Goal: Complete application form

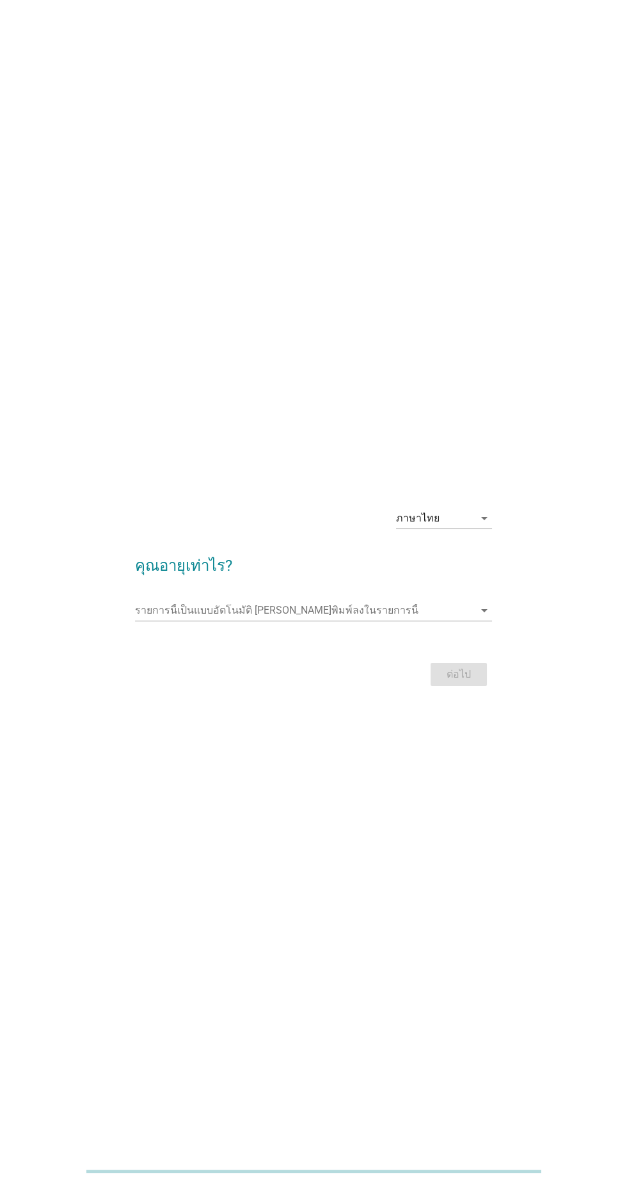
click at [431, 621] on input "รายการนี้เป็นแบบอัตโนมัติ คุณสามารถพิมพ์ลงในรายการนี้" at bounding box center [304, 610] width 338 height 20
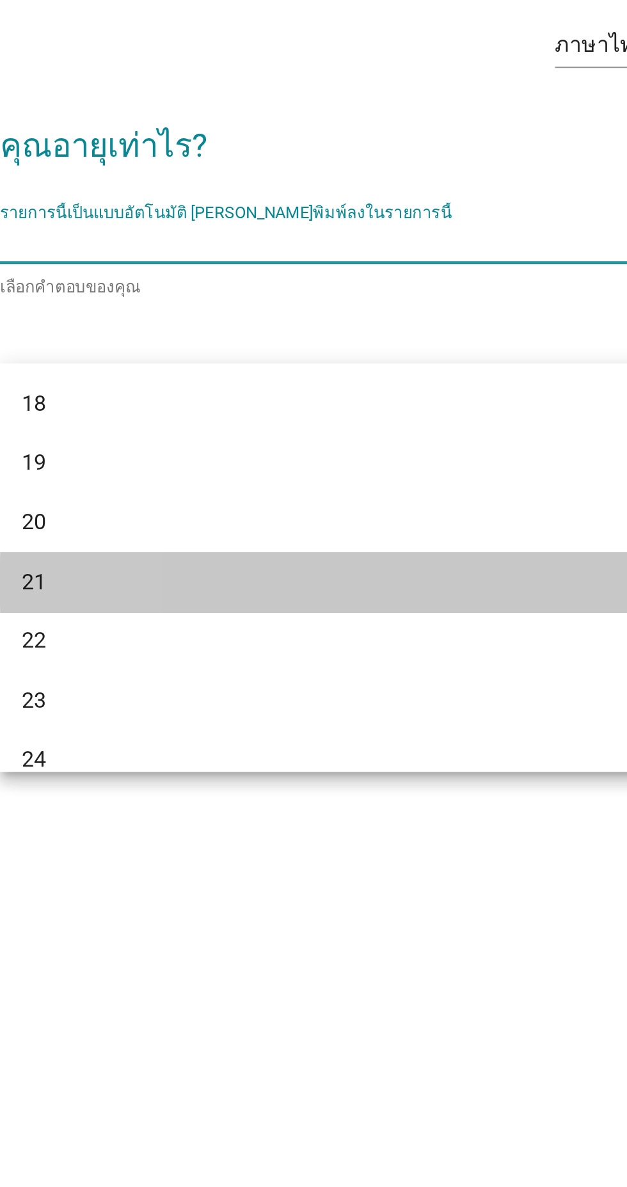
click at [241, 768] on div "21" at bounding box center [299, 768] width 308 height 15
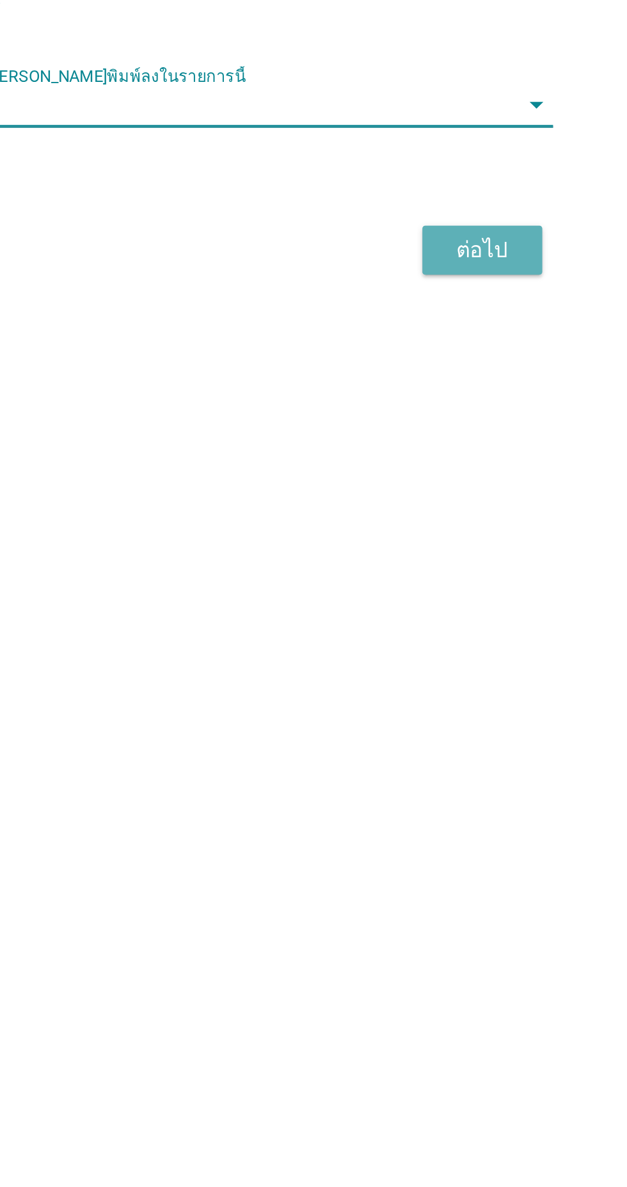
click at [455, 684] on div "ต่อไป" at bounding box center [459, 676] width 36 height 15
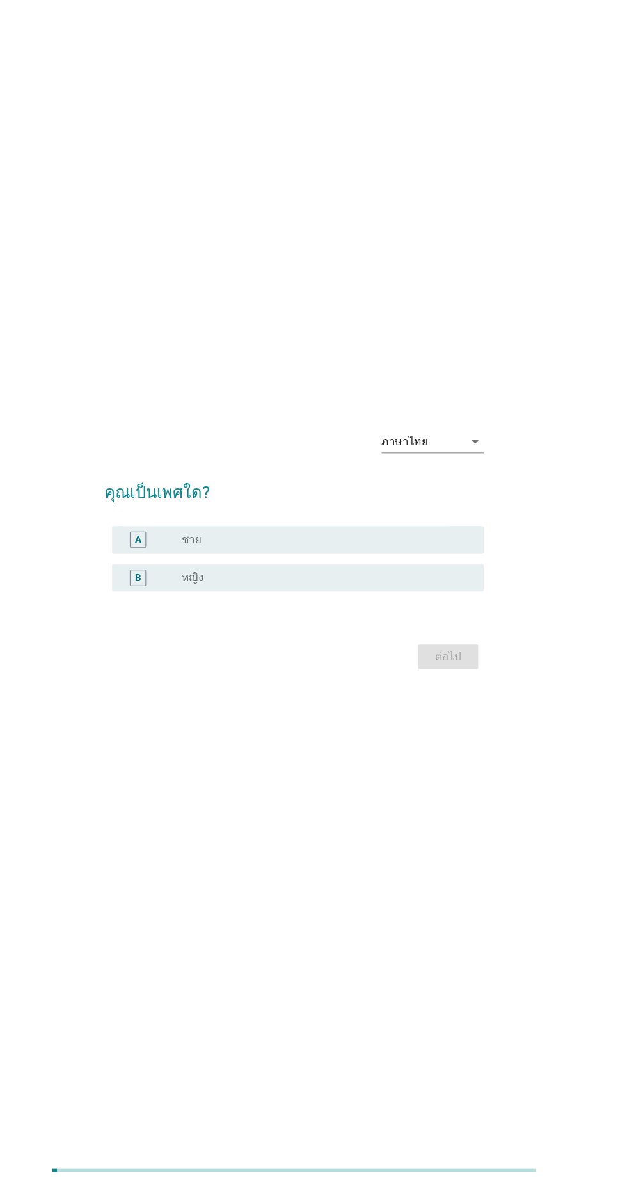
scroll to position [8, 0]
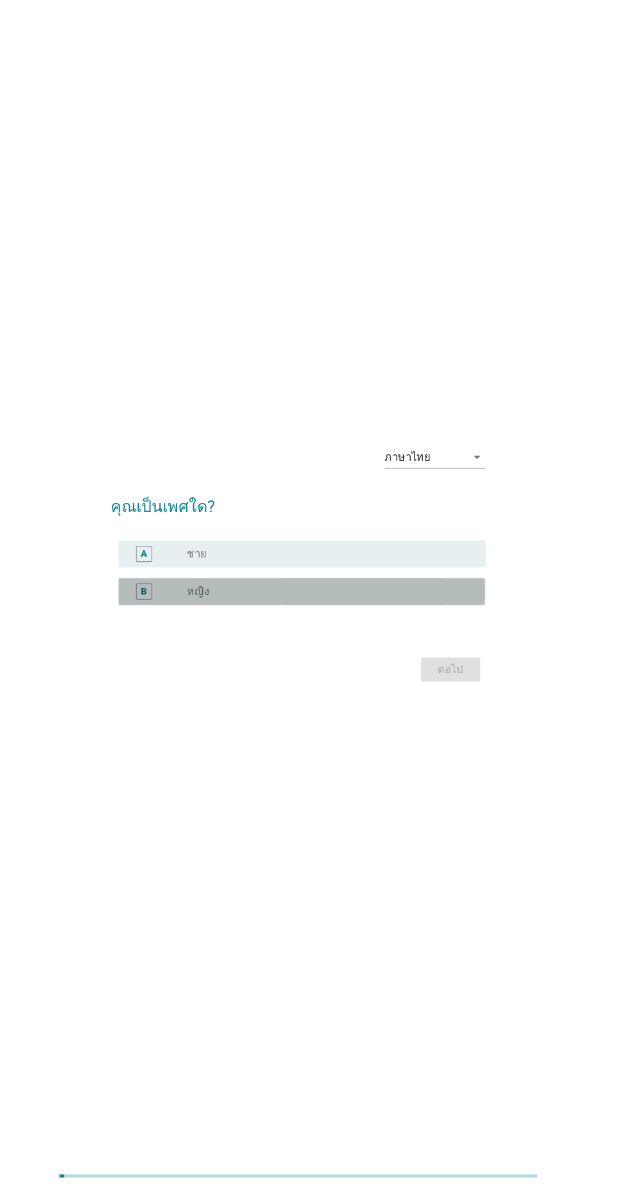
click at [283, 621] on div "radio_button_unchecked หญิง" at bounding box center [340, 614] width 264 height 13
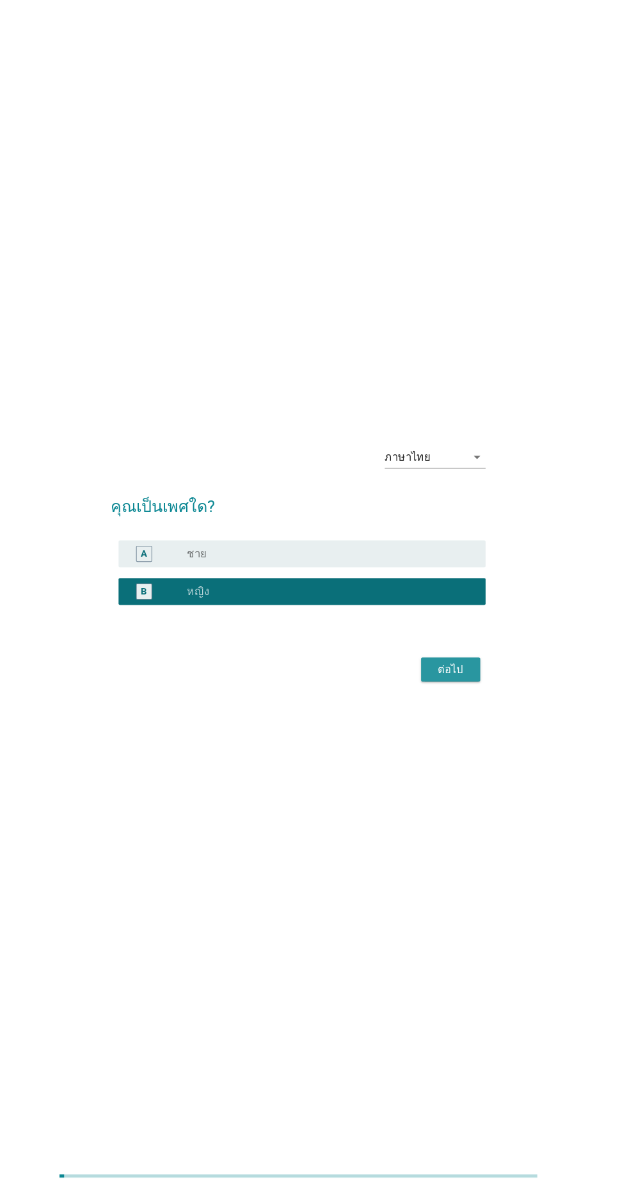
click at [466, 697] on div "ต่อไป" at bounding box center [459, 688] width 36 height 15
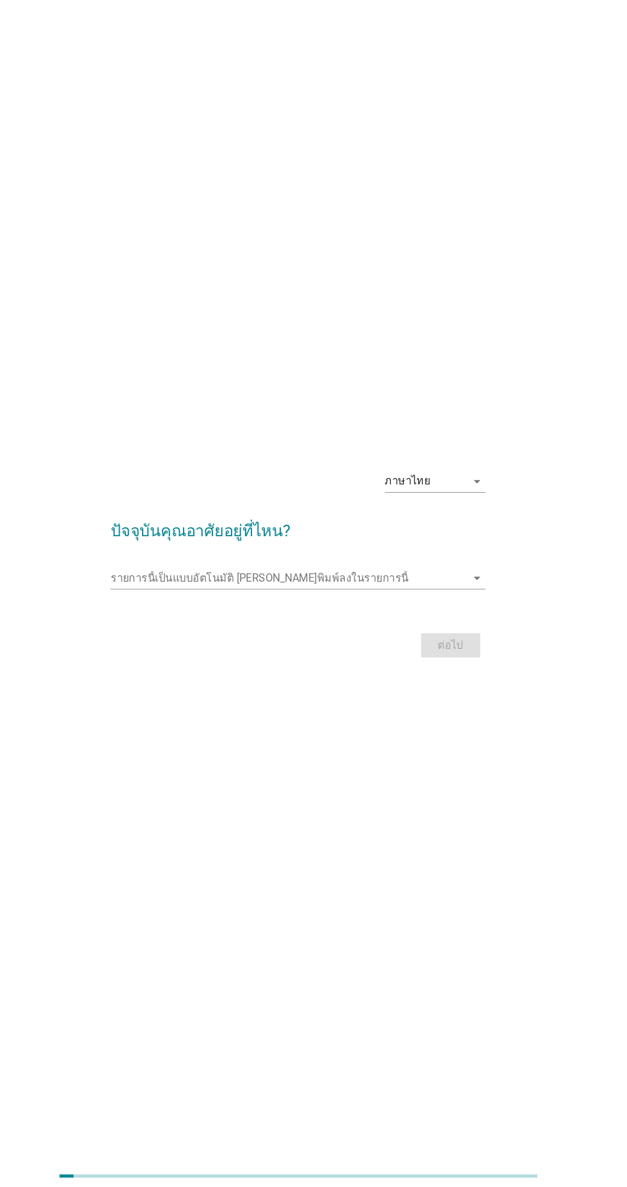
scroll to position [22, 0]
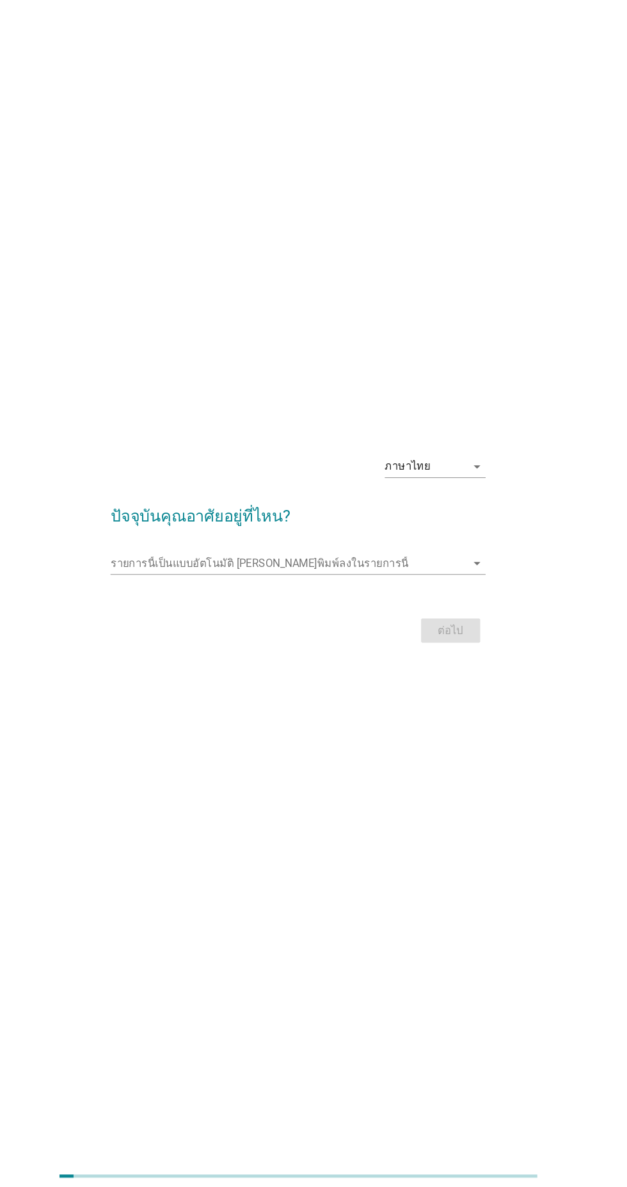
click at [415, 598] on div "รายการนี้เป็นแบบอัตโนมัติ [PERSON_NAME]พิมพ์ลงในรายการนี้ arrow_drop_down" at bounding box center [313, 588] width 356 height 20
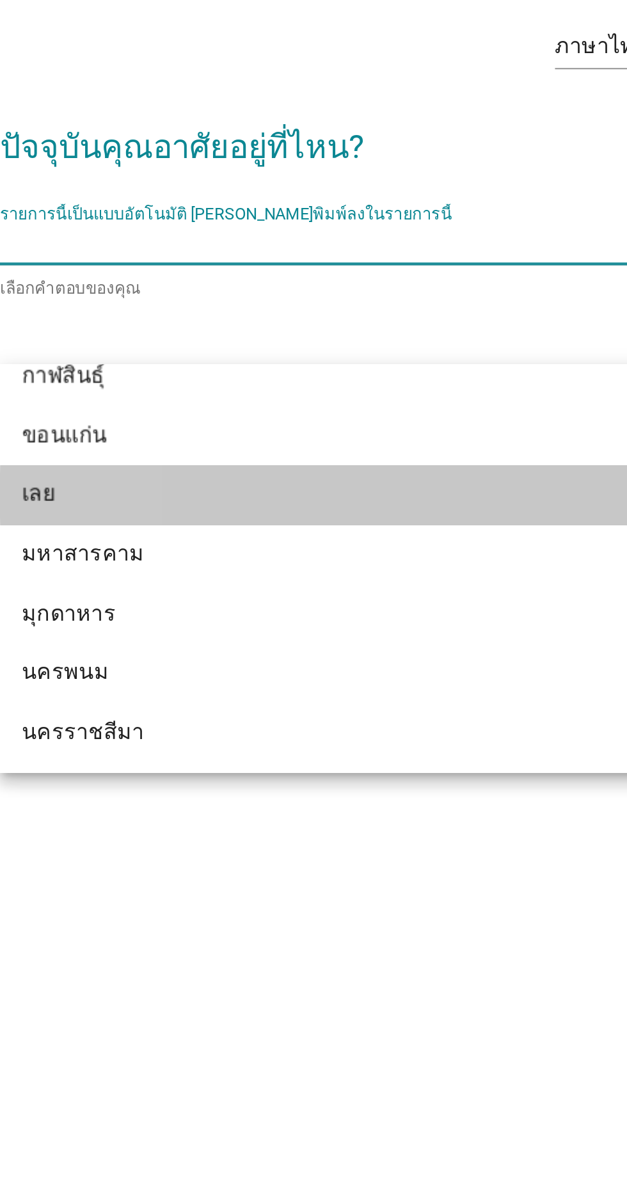
scroll to position [138, 0]
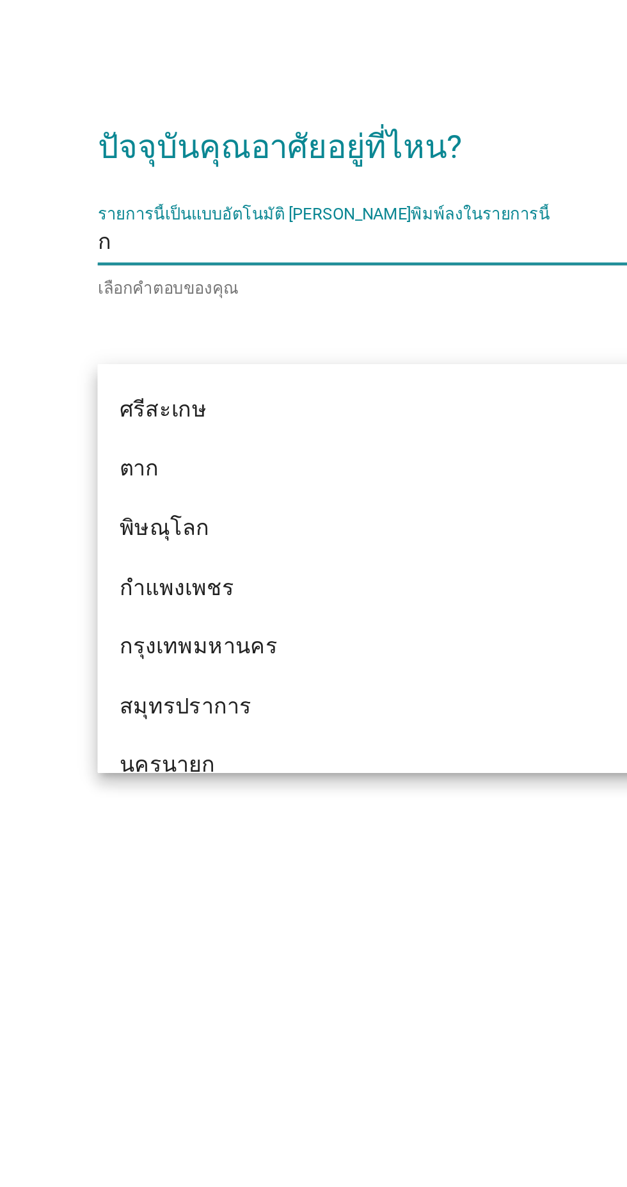
type input "กร"
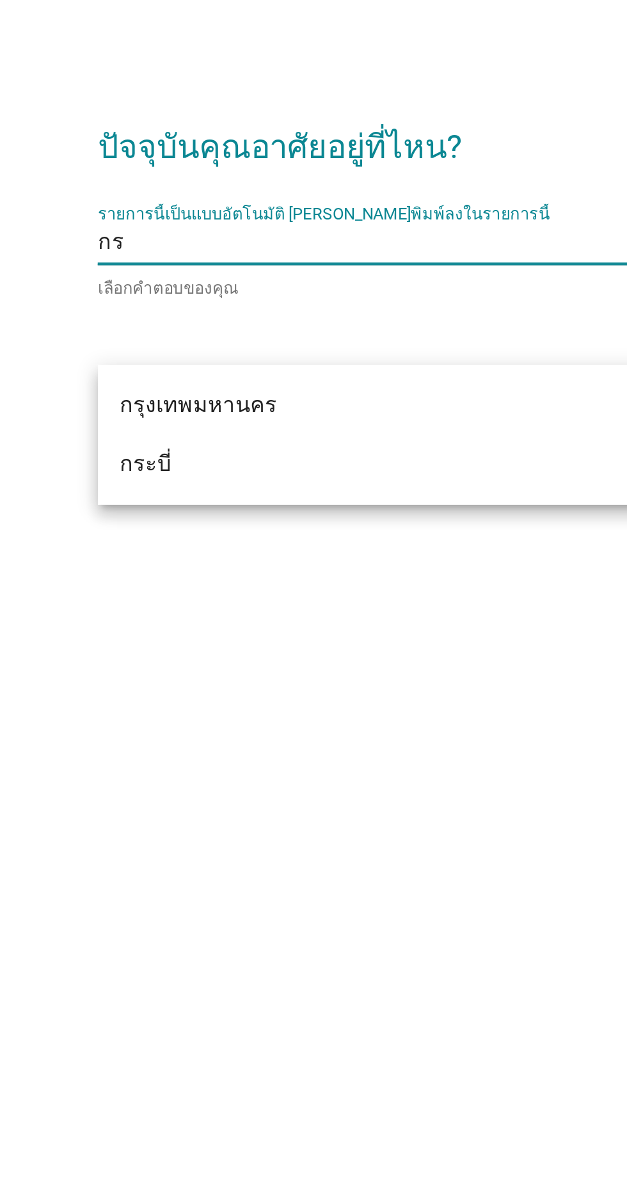
scroll to position [0, 0]
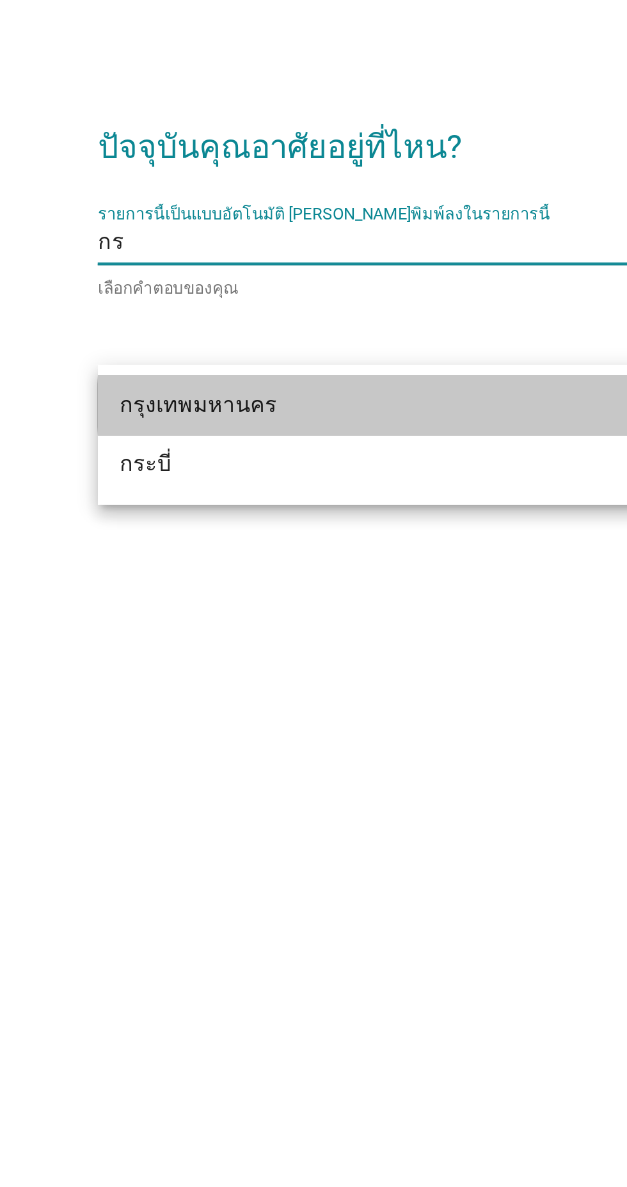
click at [309, 665] on div "กรุงเทพมหานคร" at bounding box center [299, 663] width 308 height 15
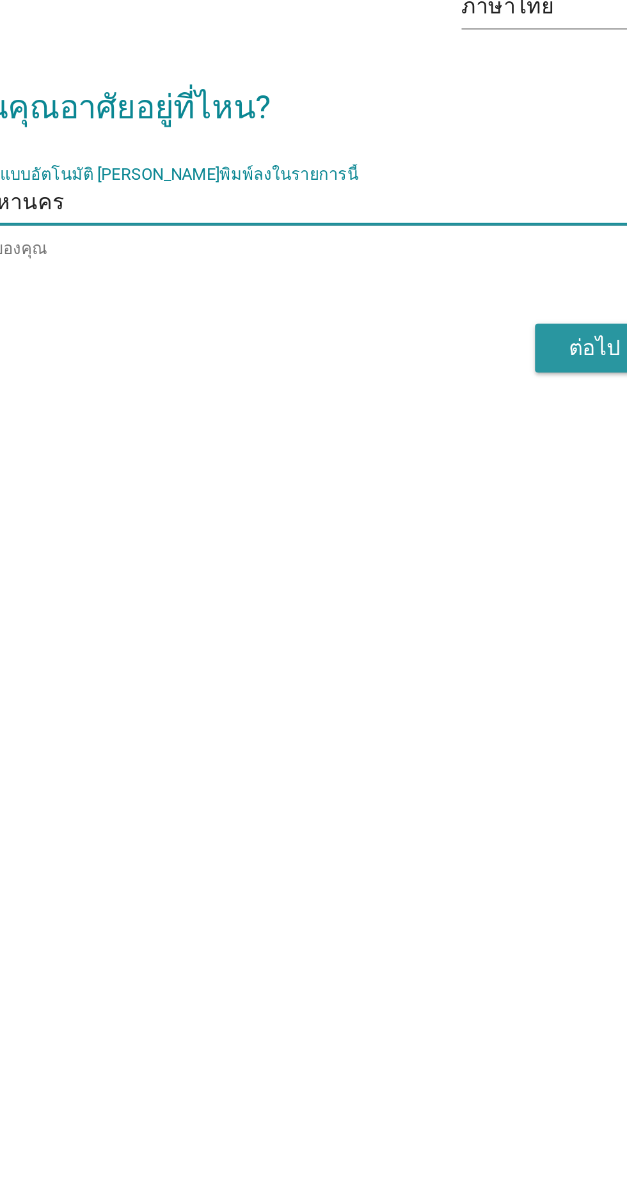
click at [447, 667] on button "ต่อไป" at bounding box center [459, 655] width 56 height 23
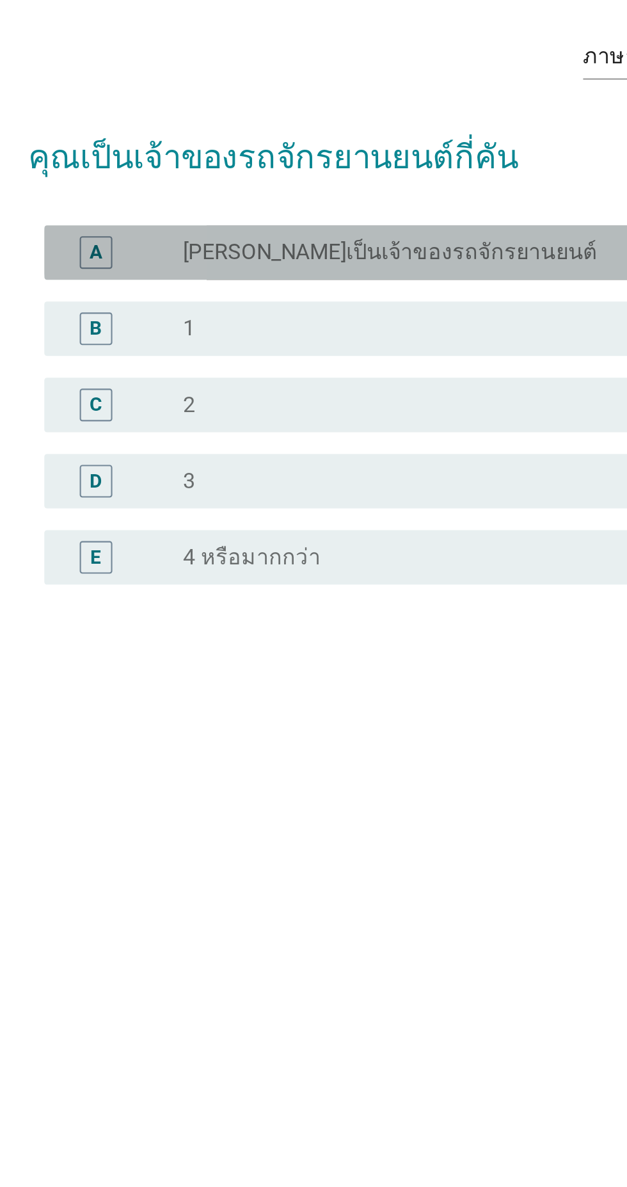
click at [369, 540] on div "radio_button_unchecked [PERSON_NAME]เป็นเจ้าของรถจักรยานยนต์" at bounding box center [340, 533] width 264 height 13
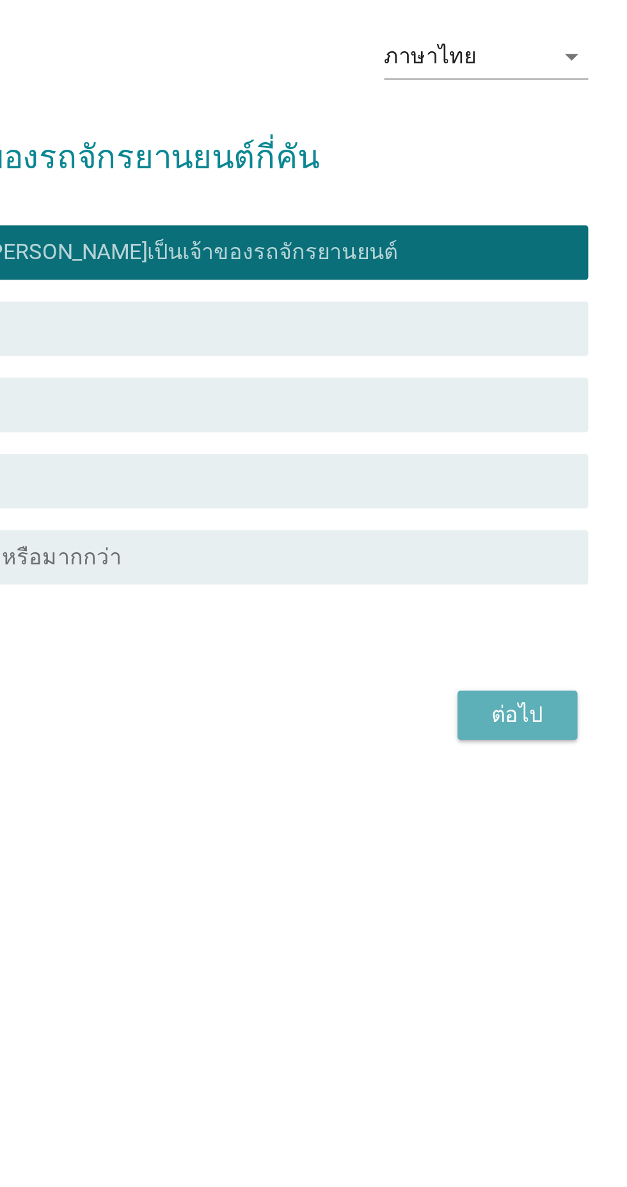
click at [453, 763] on button "ต่อไป" at bounding box center [459, 751] width 56 height 23
